Goal: Task Accomplishment & Management: Manage account settings

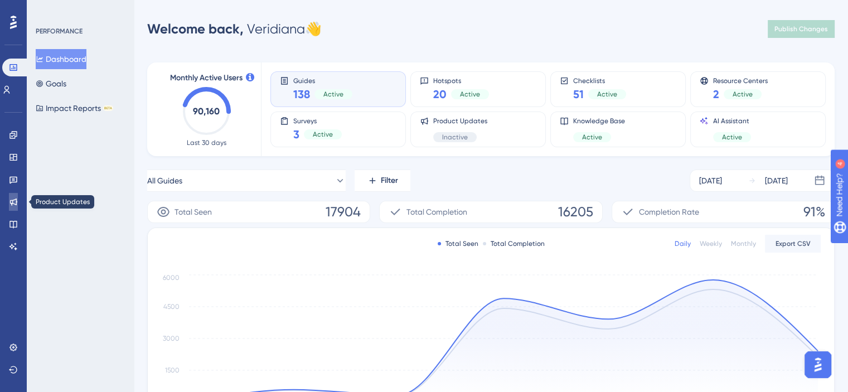
click at [16, 200] on icon at bounding box center [13, 201] width 7 height 7
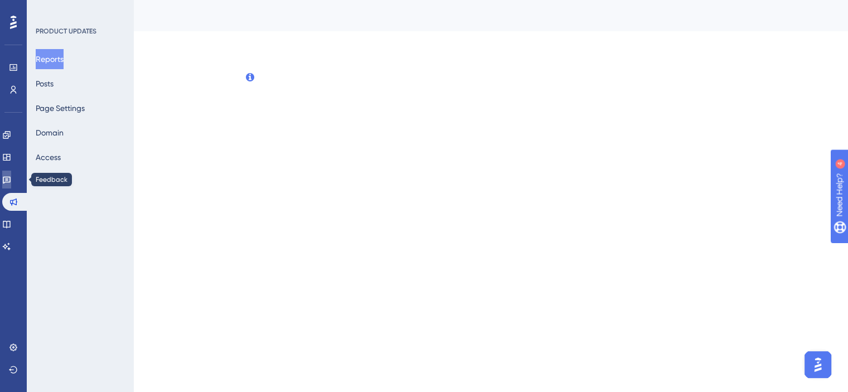
click at [11, 182] on icon at bounding box center [6, 179] width 9 height 9
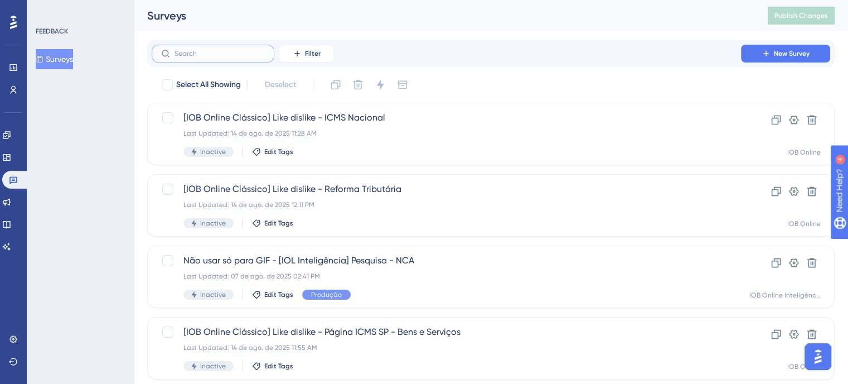
click at [220, 53] on input "text" at bounding box center [220, 54] width 90 height 8
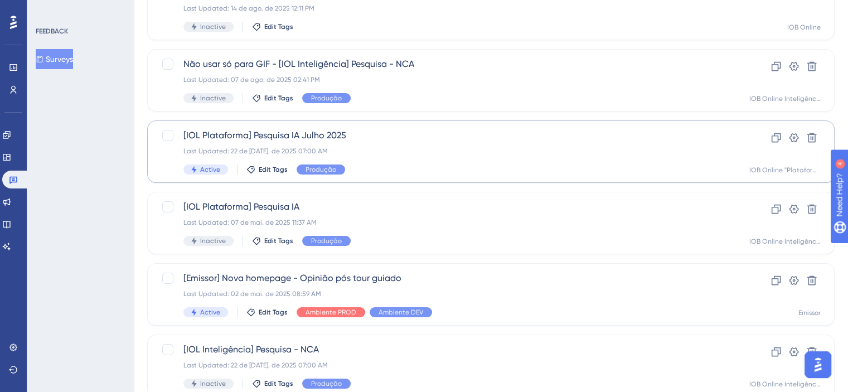
scroll to position [167, 0]
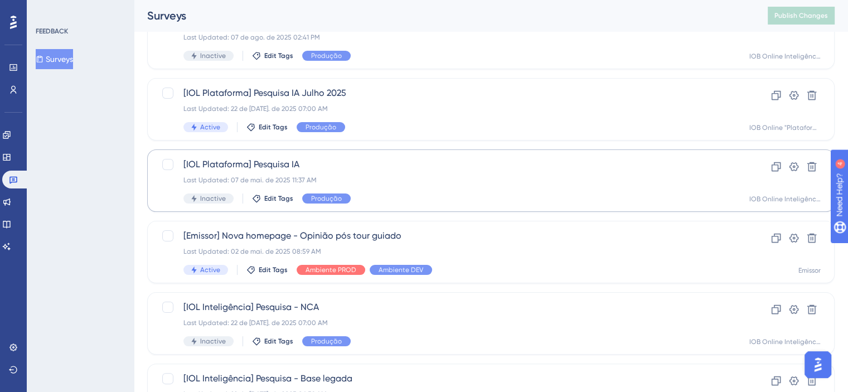
type input "IA"
click at [355, 180] on div "Last Updated: 07 de mai. de 2025 11:37 AM" at bounding box center [446, 180] width 526 height 9
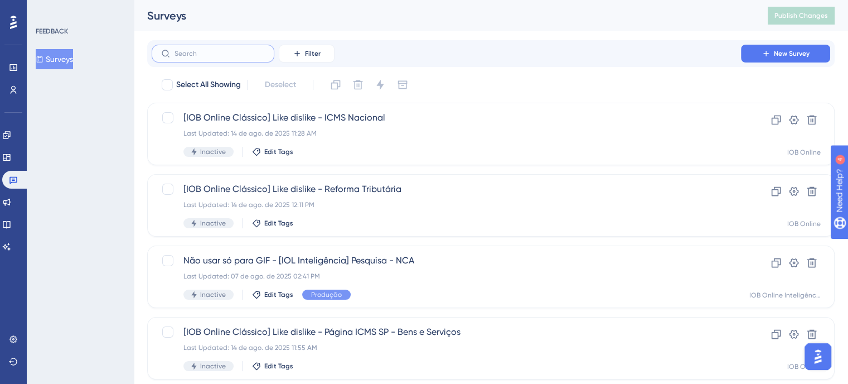
click at [207, 55] on input "text" at bounding box center [220, 54] width 90 height 8
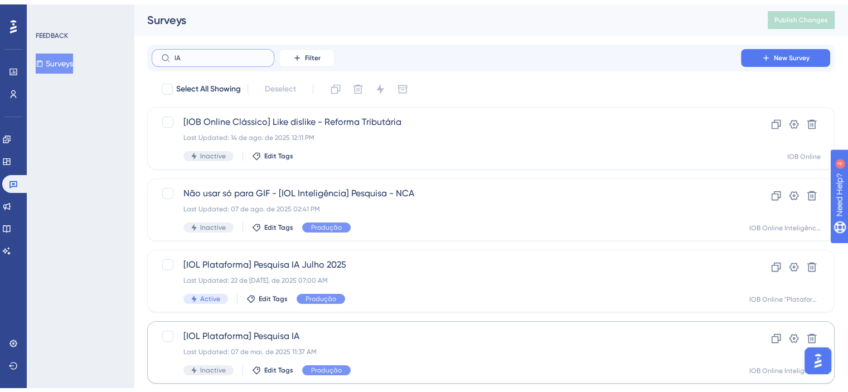
scroll to position [112, 0]
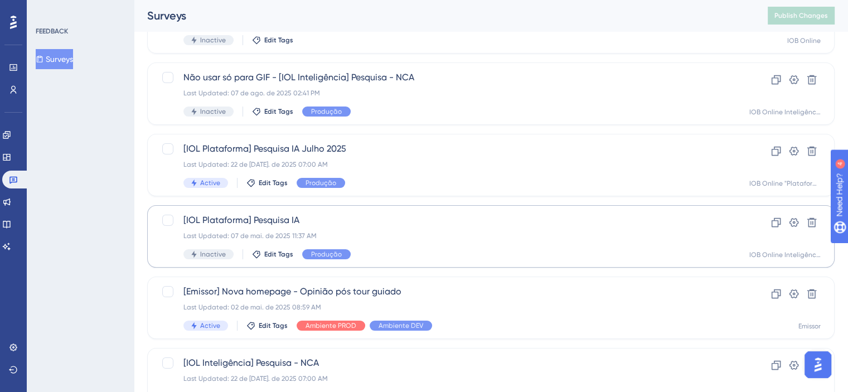
type input "IA"
click at [355, 234] on div "Last Updated: 07 de mai. de 2025 11:37 AM" at bounding box center [446, 235] width 526 height 9
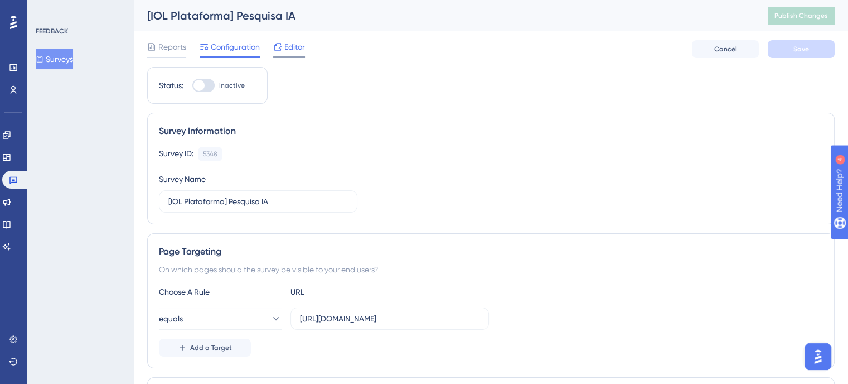
click at [294, 50] on span "Editor" at bounding box center [294, 46] width 21 height 13
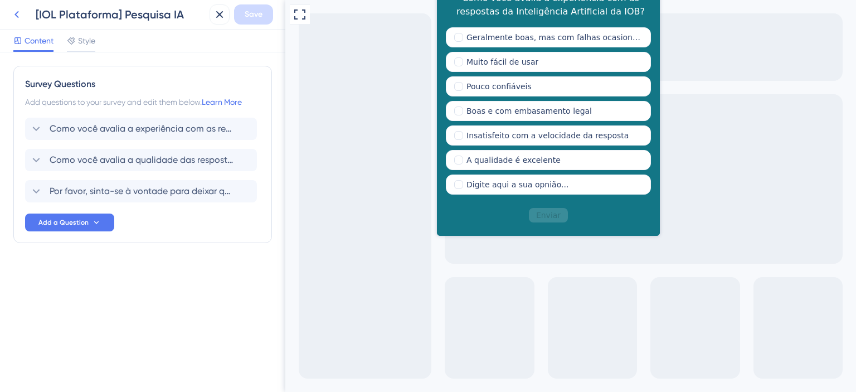
click at [20, 17] on icon at bounding box center [16, 14] width 13 height 13
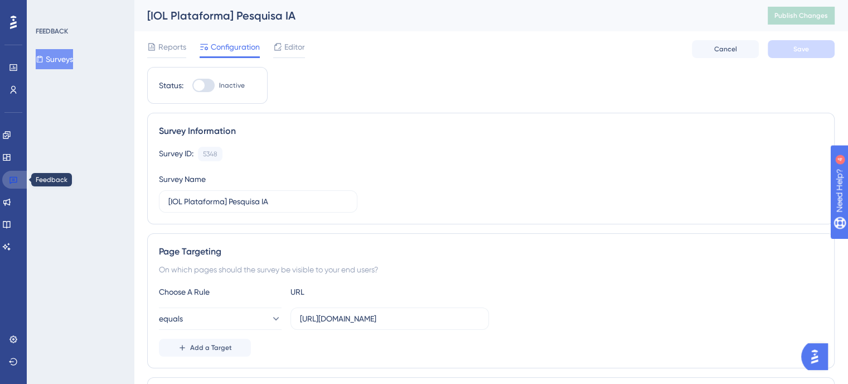
drag, startPoint x: 11, startPoint y: 177, endPoint x: 69, endPoint y: 184, distance: 58.4
click at [11, 177] on icon at bounding box center [13, 180] width 8 height 7
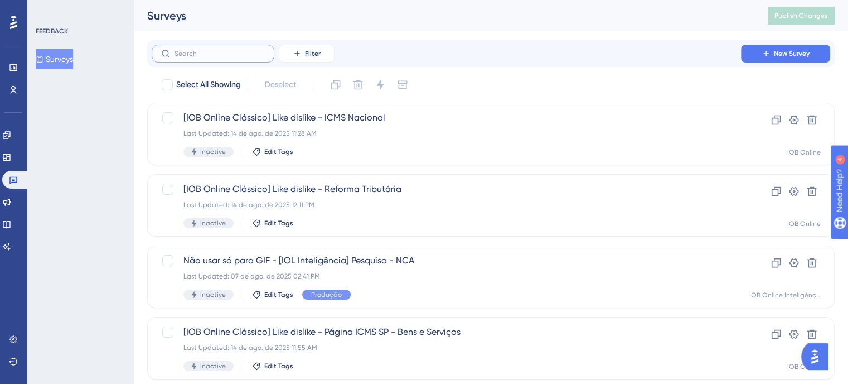
click at [185, 55] on input "text" at bounding box center [220, 54] width 90 height 8
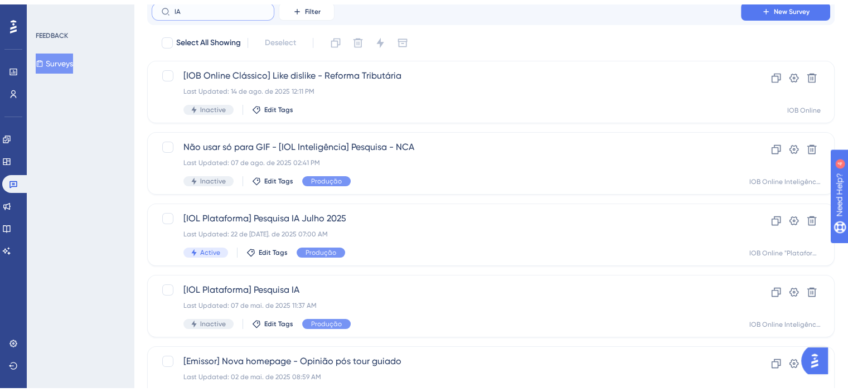
scroll to position [112, 0]
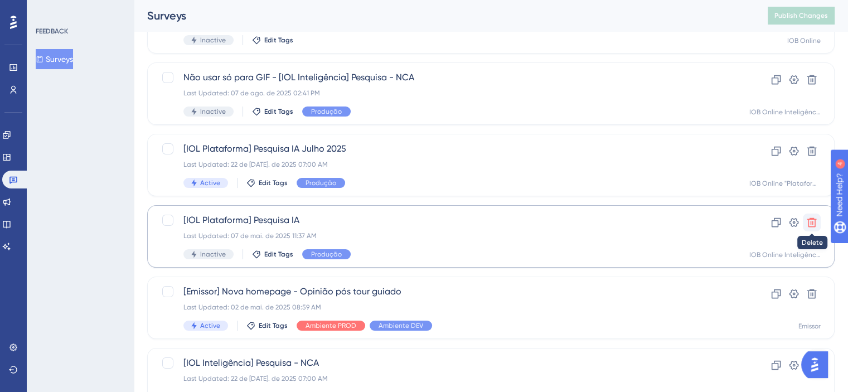
type input "IA"
click at [813, 225] on icon at bounding box center [811, 222] width 11 height 11
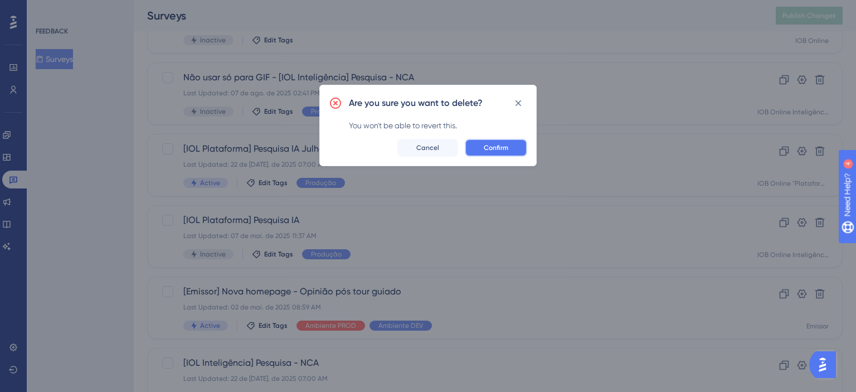
click at [493, 151] on span "Confirm" at bounding box center [496, 147] width 25 height 9
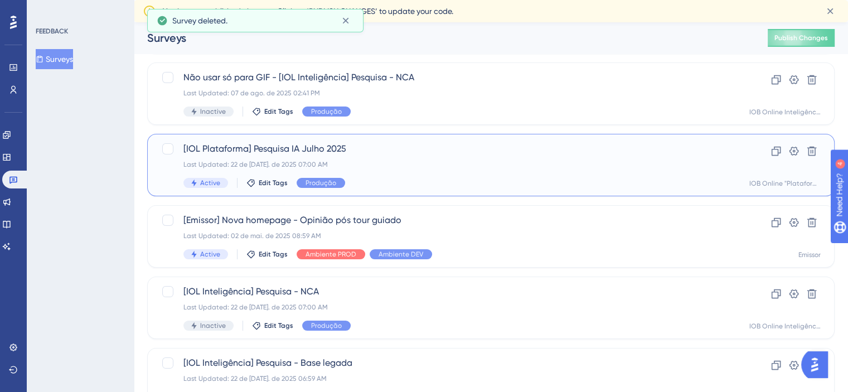
click at [389, 166] on div "Last Updated: 22 de [DATE]. de 2025 07:00 AM" at bounding box center [446, 164] width 526 height 9
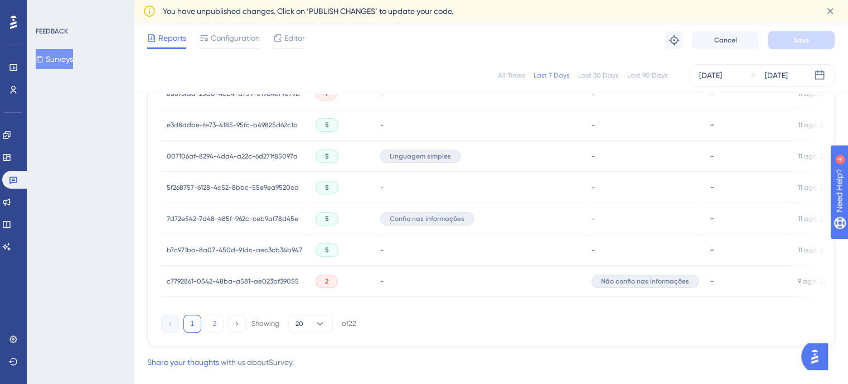
scroll to position [825, 0]
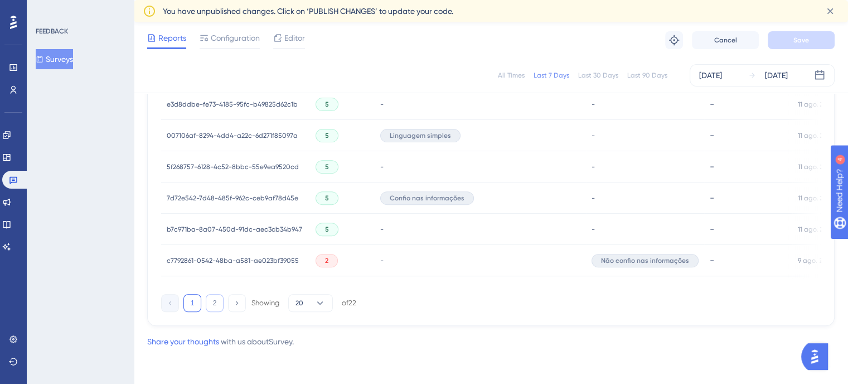
click at [217, 304] on button "2" at bounding box center [215, 303] width 18 height 18
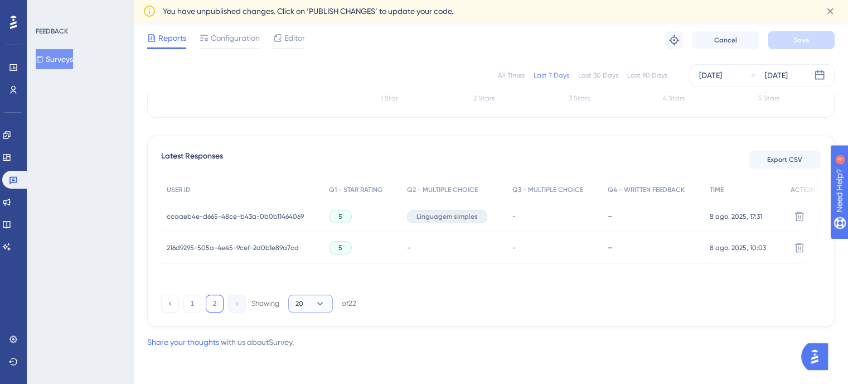
click at [299, 300] on span "20" at bounding box center [299, 303] width 8 height 9
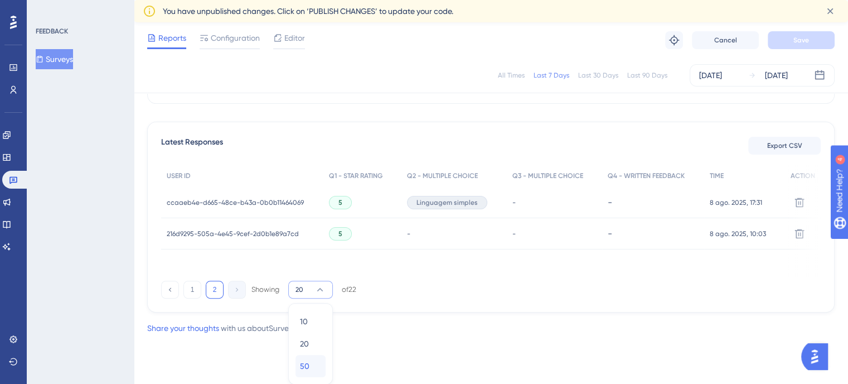
click at [314, 369] on div "50 50" at bounding box center [310, 366] width 21 height 22
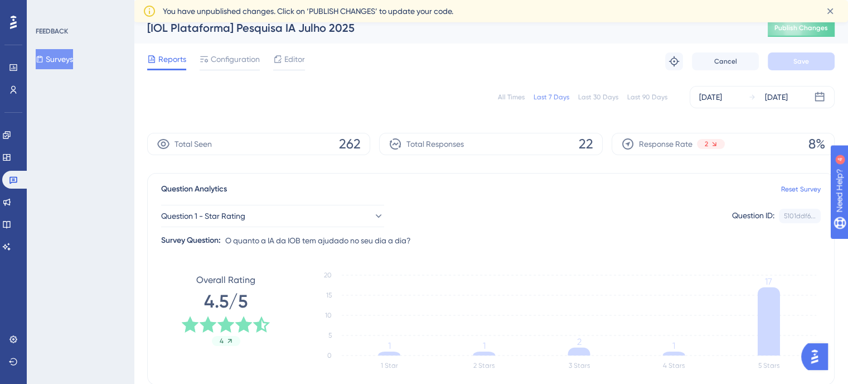
scroll to position [0, 0]
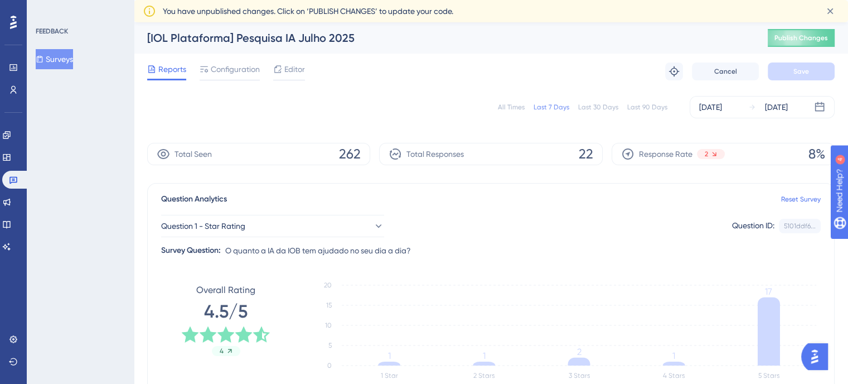
click at [512, 106] on div "All Times" at bounding box center [511, 107] width 27 height 9
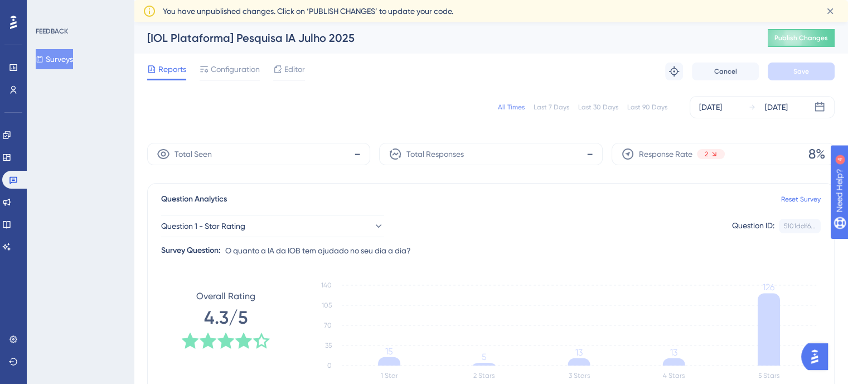
click at [514, 108] on div "All Times" at bounding box center [511, 107] width 27 height 9
click at [4, 176] on link at bounding box center [15, 180] width 27 height 18
click at [16, 178] on icon at bounding box center [13, 179] width 9 height 9
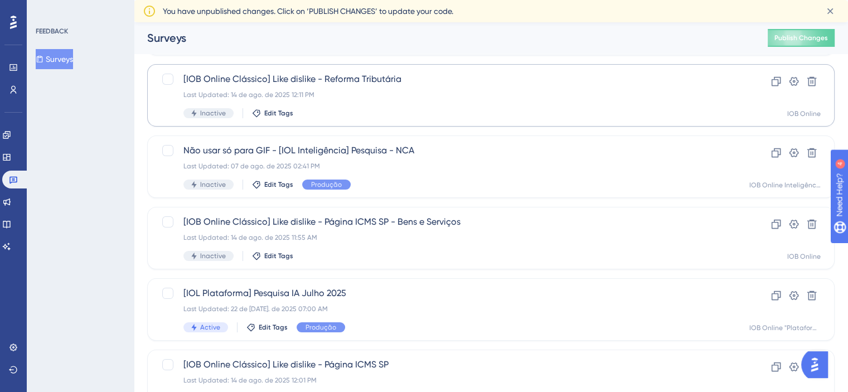
scroll to position [112, 0]
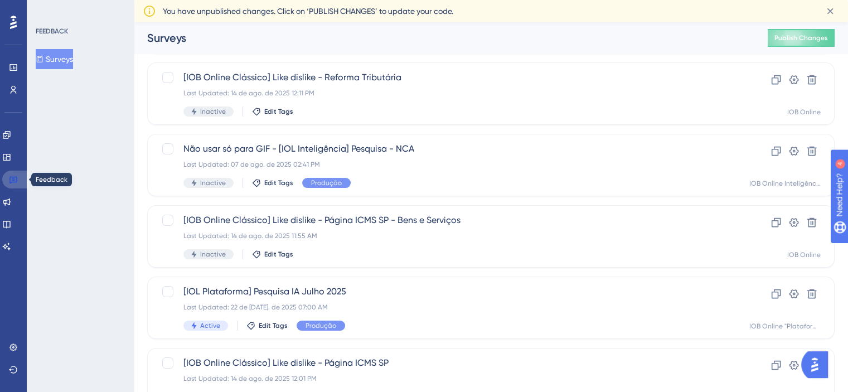
click at [13, 178] on icon at bounding box center [13, 180] width 8 height 7
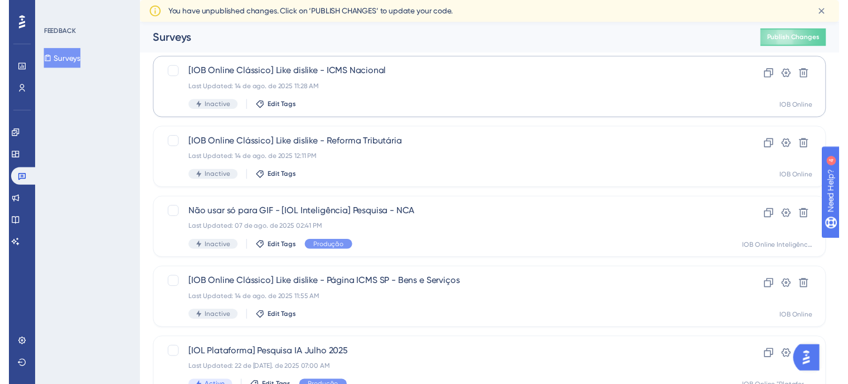
scroll to position [0, 0]
